Goal: Task Accomplishment & Management: Use online tool/utility

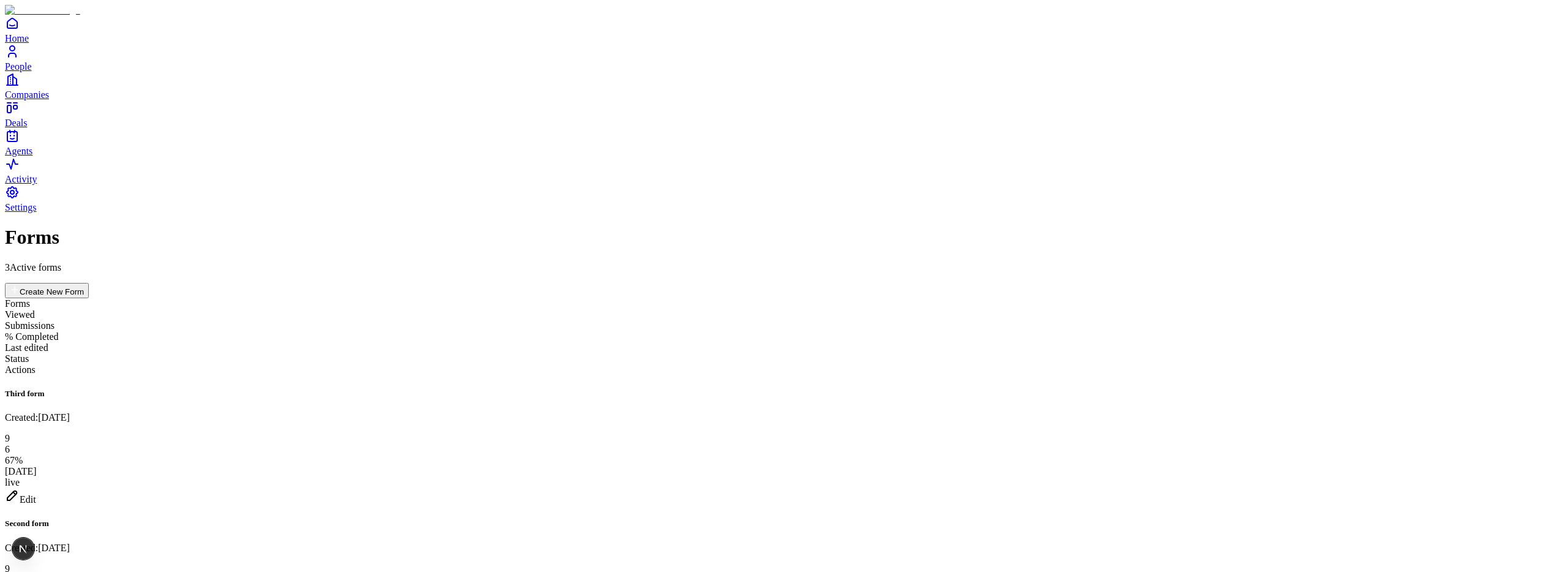
click at [33, 157] on span "Agents" at bounding box center [18, 150] width 27 height 10
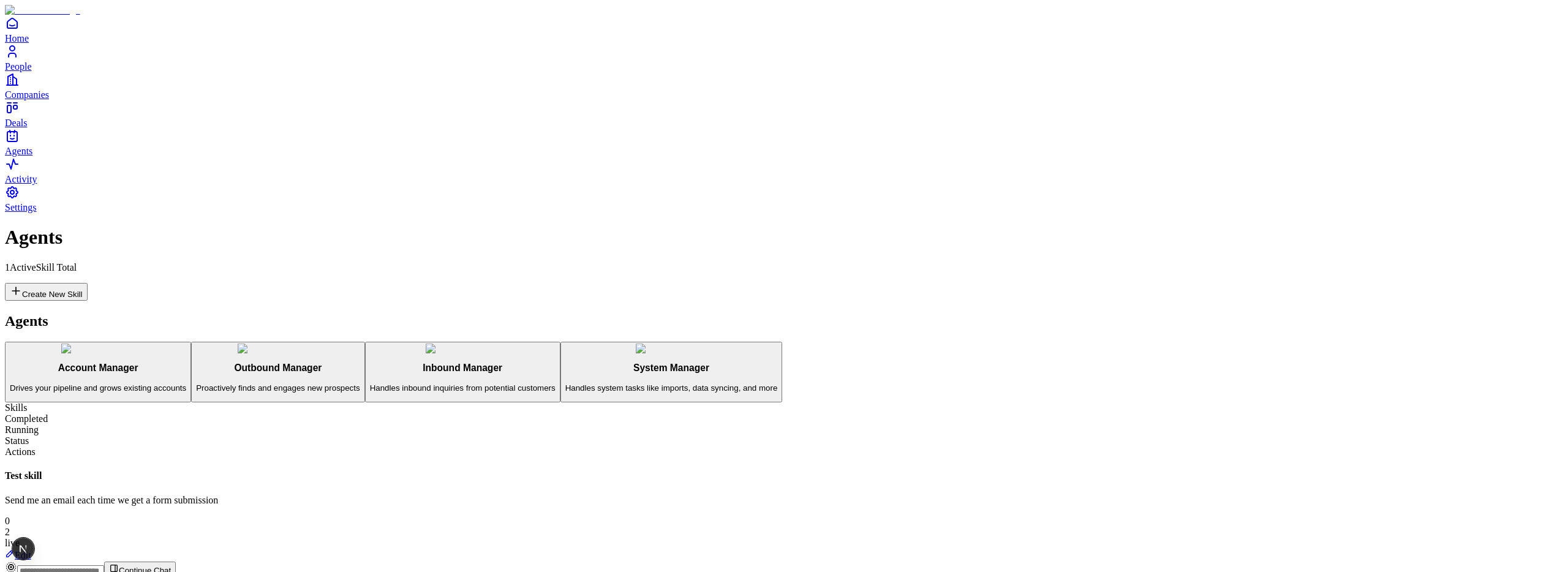
click at [31, 550] on link "Edit" at bounding box center [17, 555] width 26 height 10
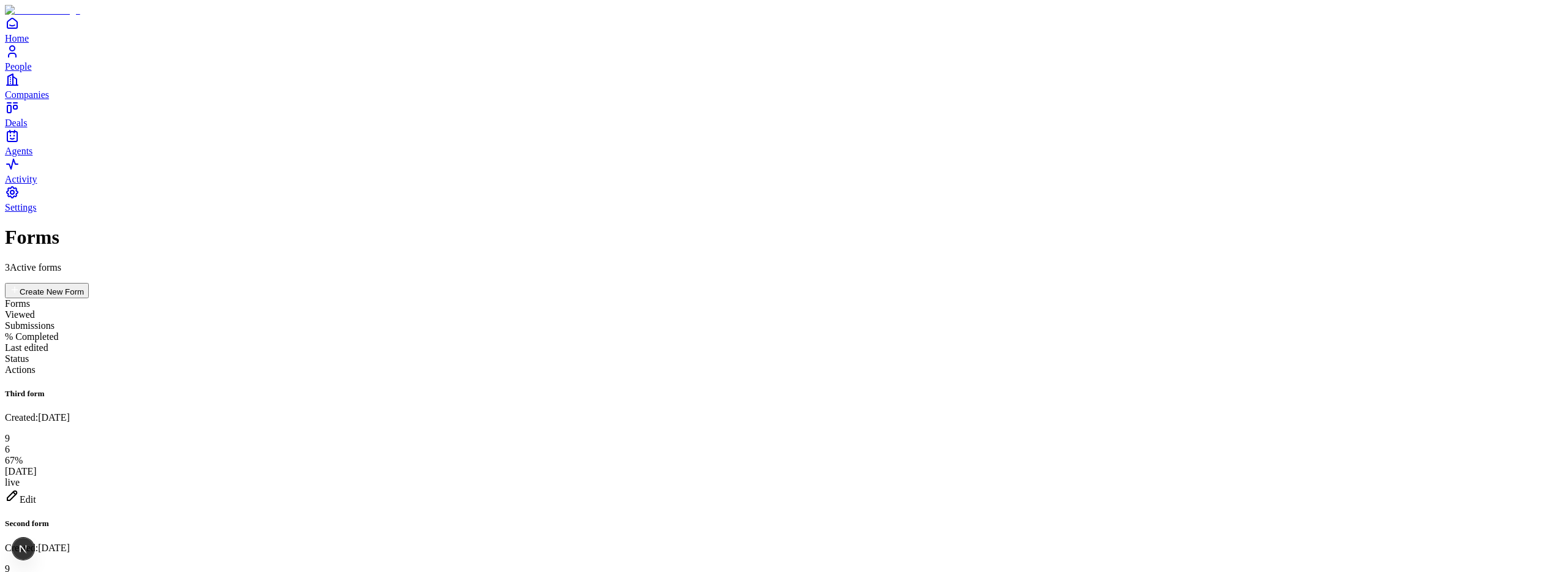
click at [1488, 488] on div "Edit" at bounding box center [783, 496] width 1558 height 17
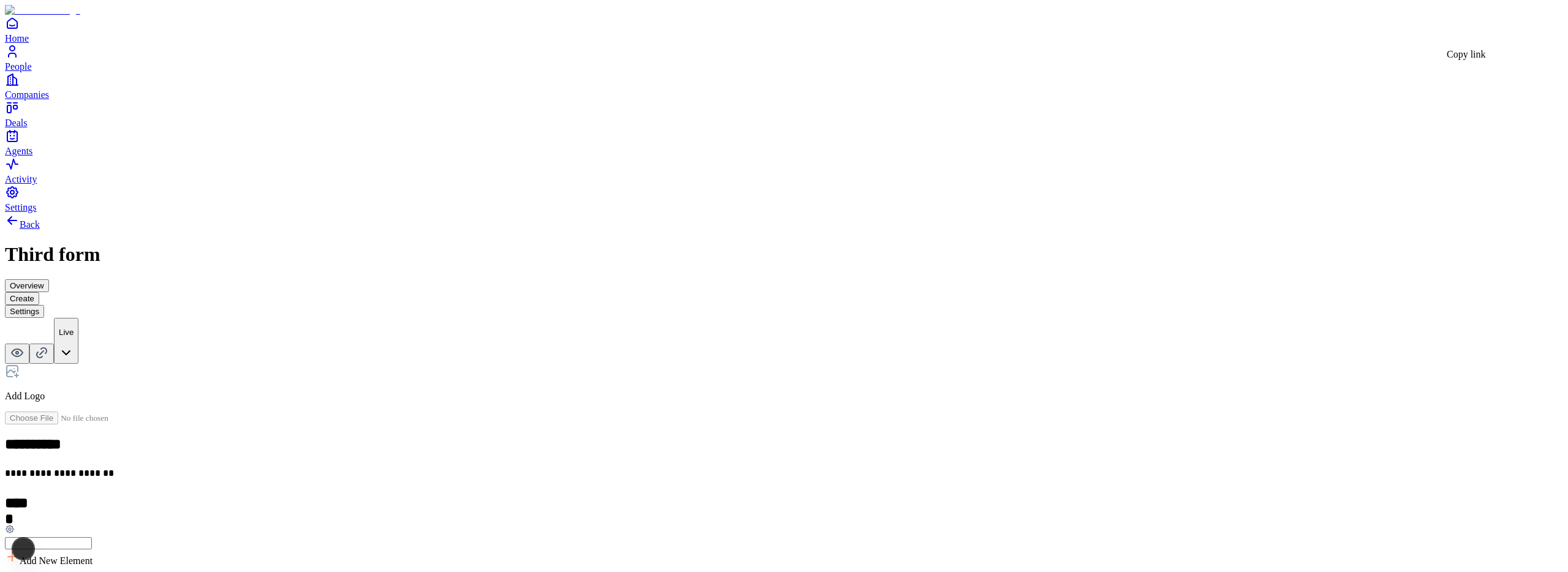
click at [49, 345] on icon at bounding box center [42, 352] width 15 height 15
click at [46, 348] on icon at bounding box center [44, 351] width 5 height 5
